Goal: Transaction & Acquisition: Book appointment/travel/reservation

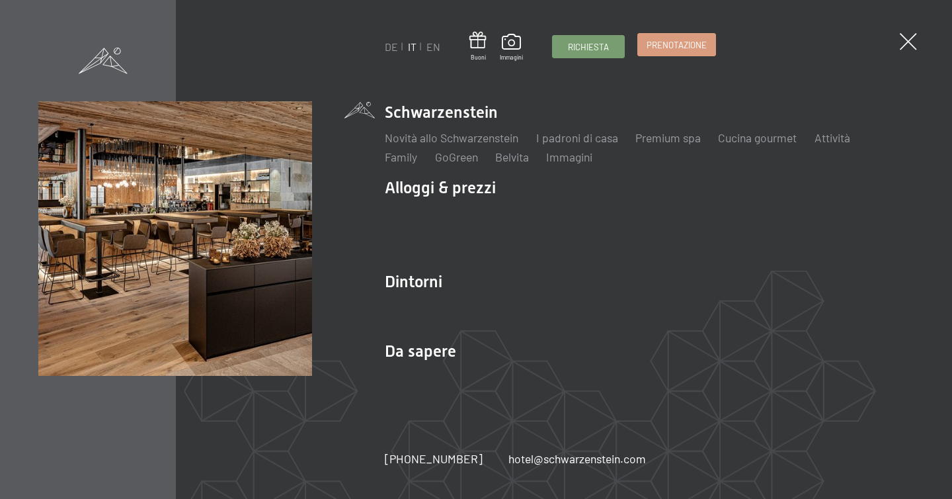
click at [651, 42] on span "Prenotazione" at bounding box center [677, 45] width 60 height 12
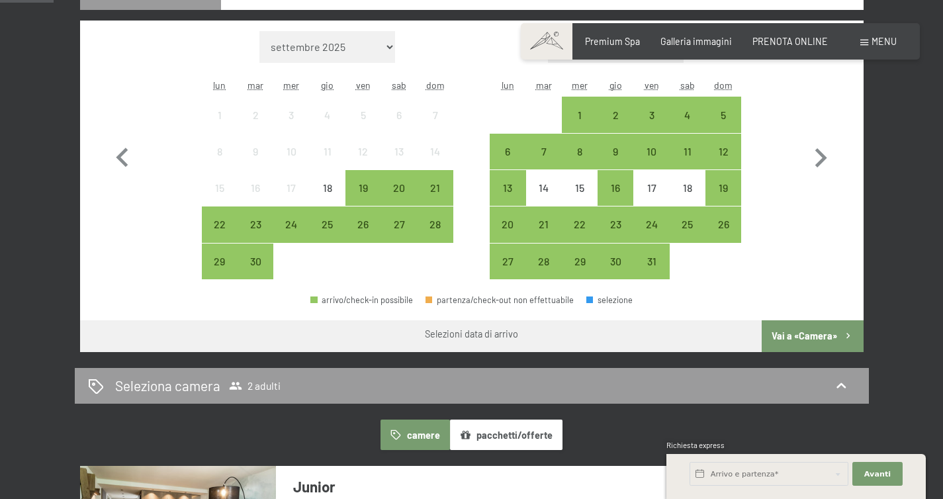
scroll to position [394, 0]
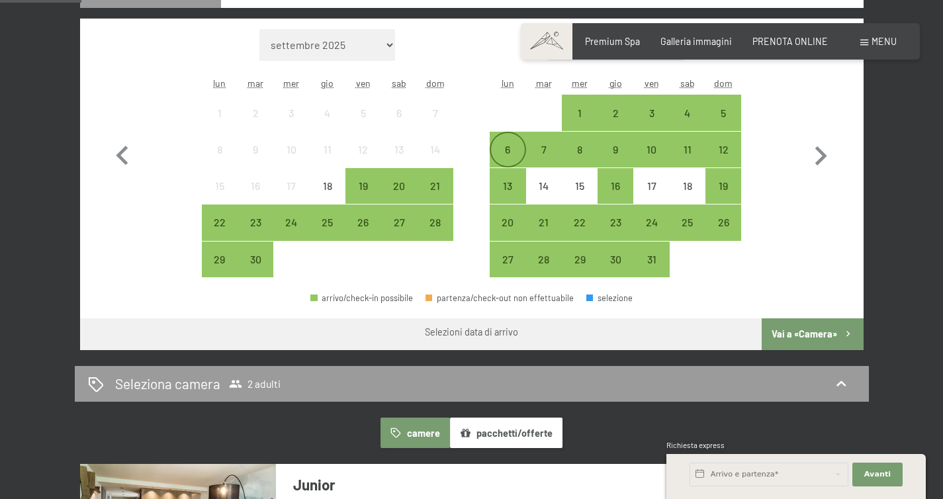
click at [515, 145] on div "6" at bounding box center [507, 160] width 33 height 33
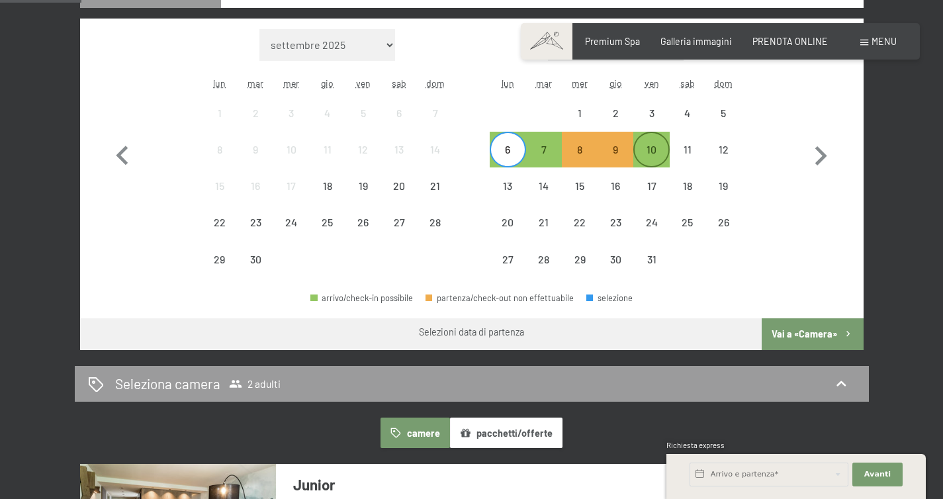
click at [654, 148] on div "10" at bounding box center [650, 160] width 33 height 33
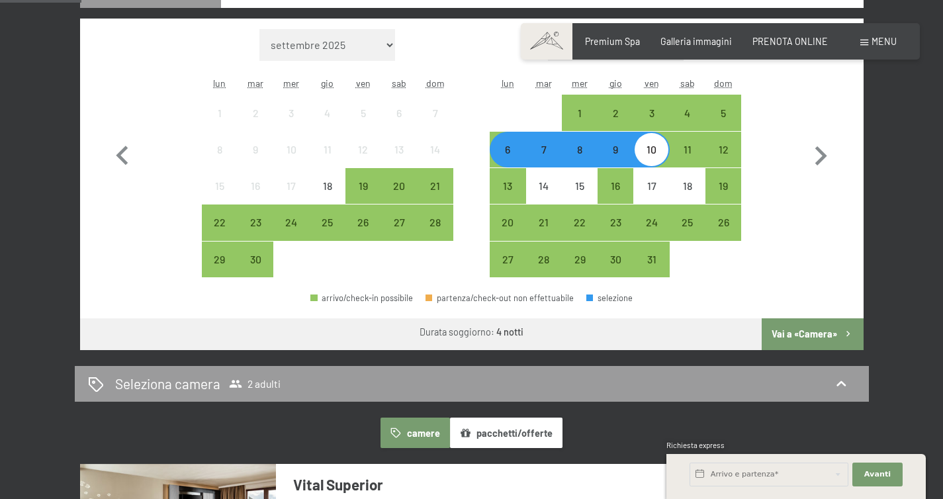
click at [794, 336] on button "Vai a «Camera»" at bounding box center [811, 334] width 101 height 32
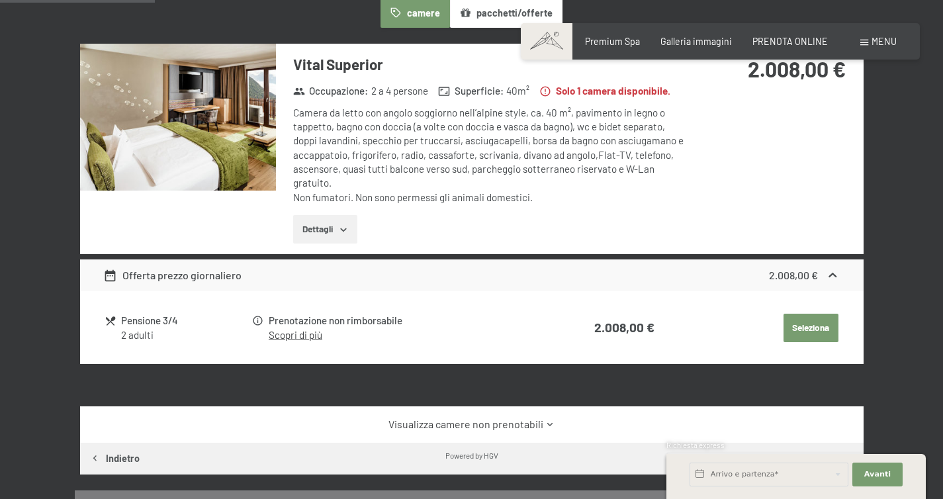
scroll to position [287, 0]
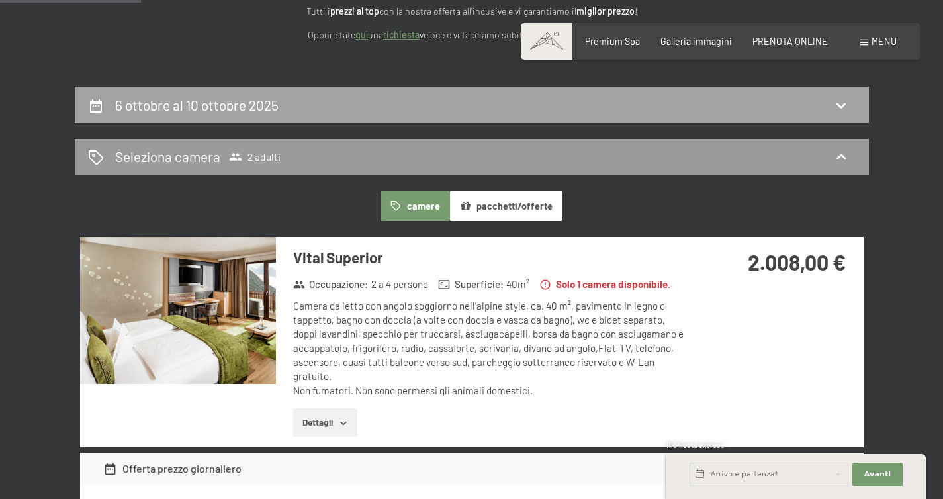
click at [181, 104] on h2 "6 ottobre al 10 ottobre 2025" at bounding box center [196, 105] width 163 height 17
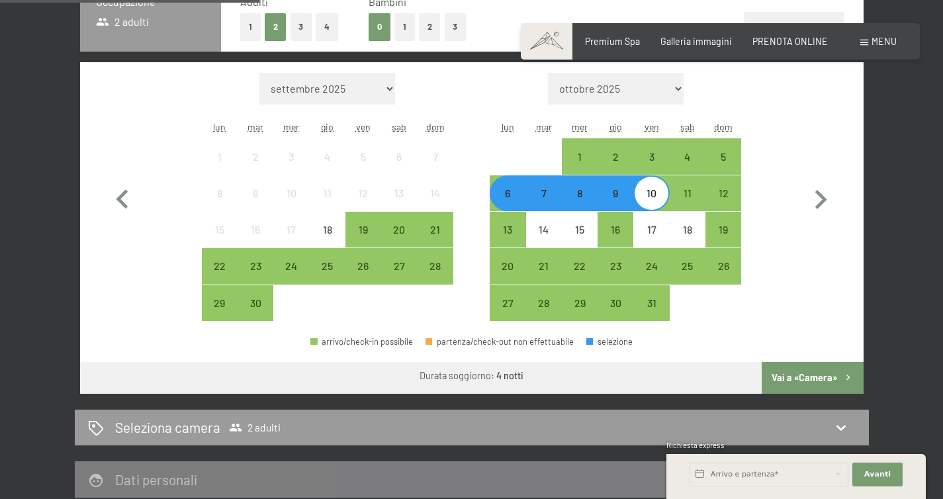
scroll to position [351, 0]
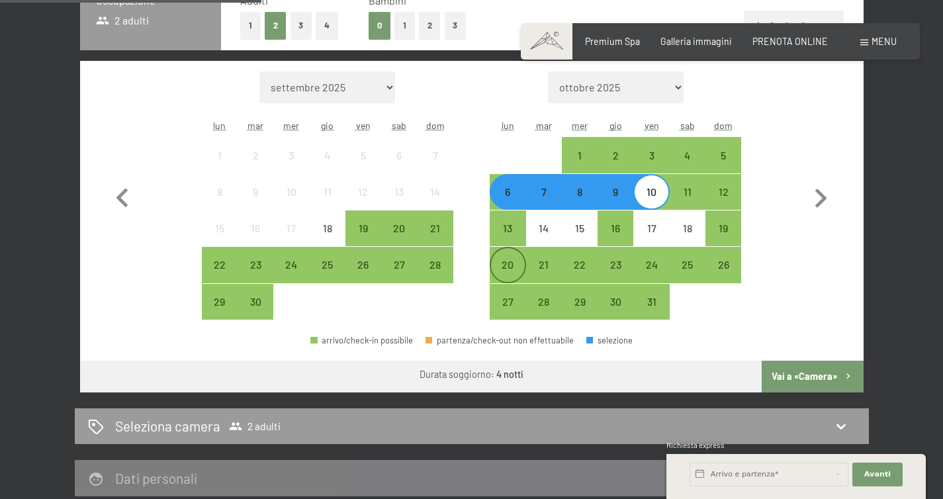
click at [508, 263] on div "20" at bounding box center [507, 275] width 33 height 33
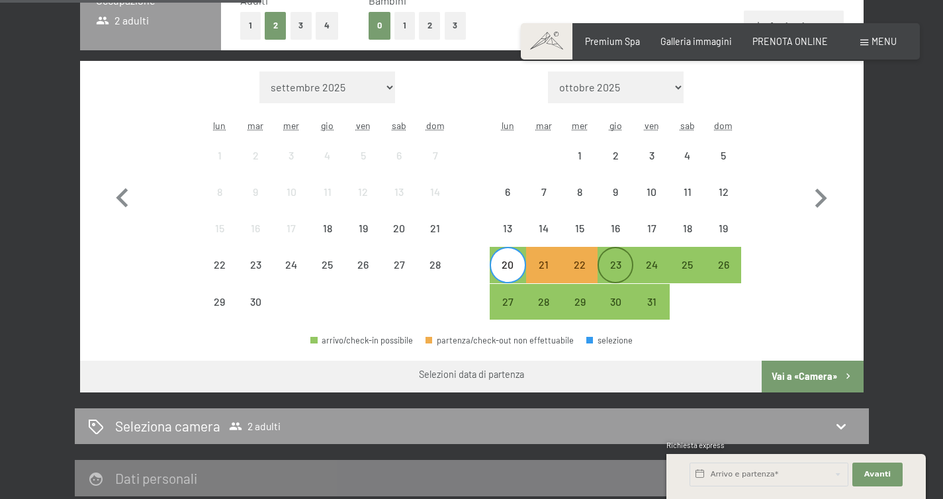
click at [618, 272] on div "23" at bounding box center [615, 275] width 33 height 33
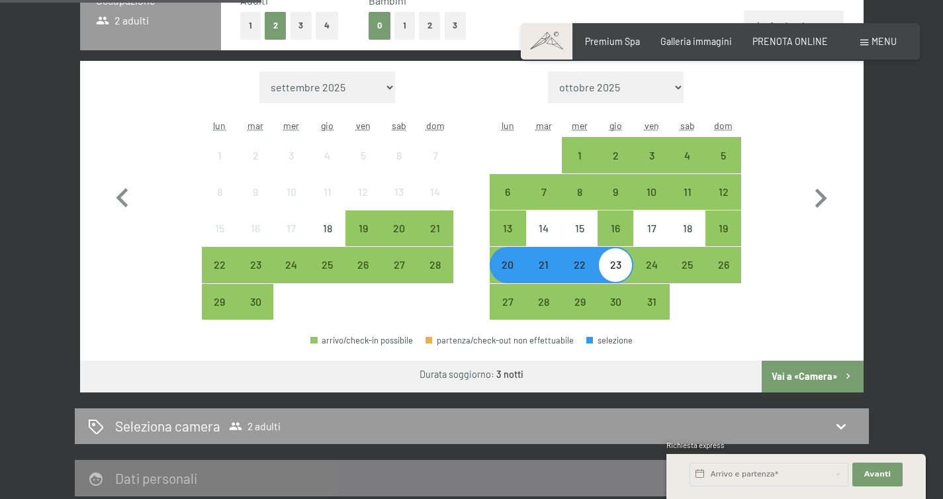
click at [782, 369] on button "Vai a «Camera»" at bounding box center [811, 376] width 101 height 32
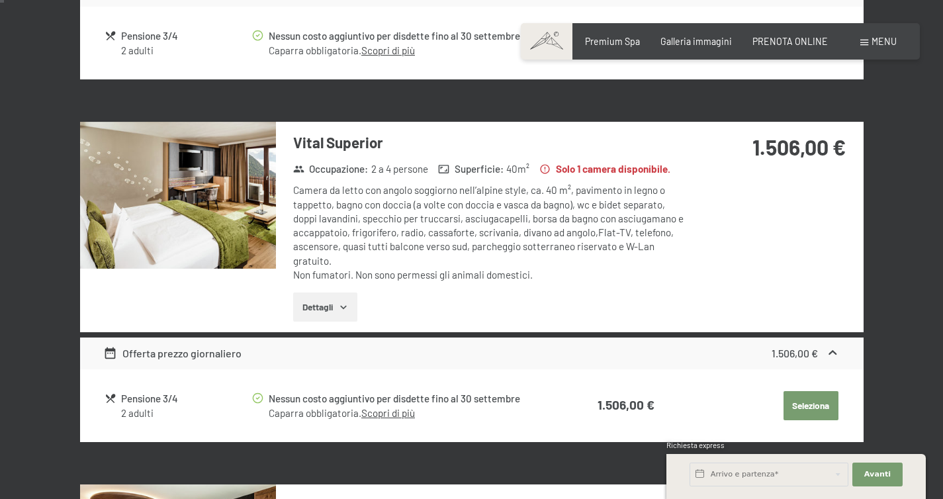
scroll to position [0, 0]
